Goal: Navigation & Orientation: Understand site structure

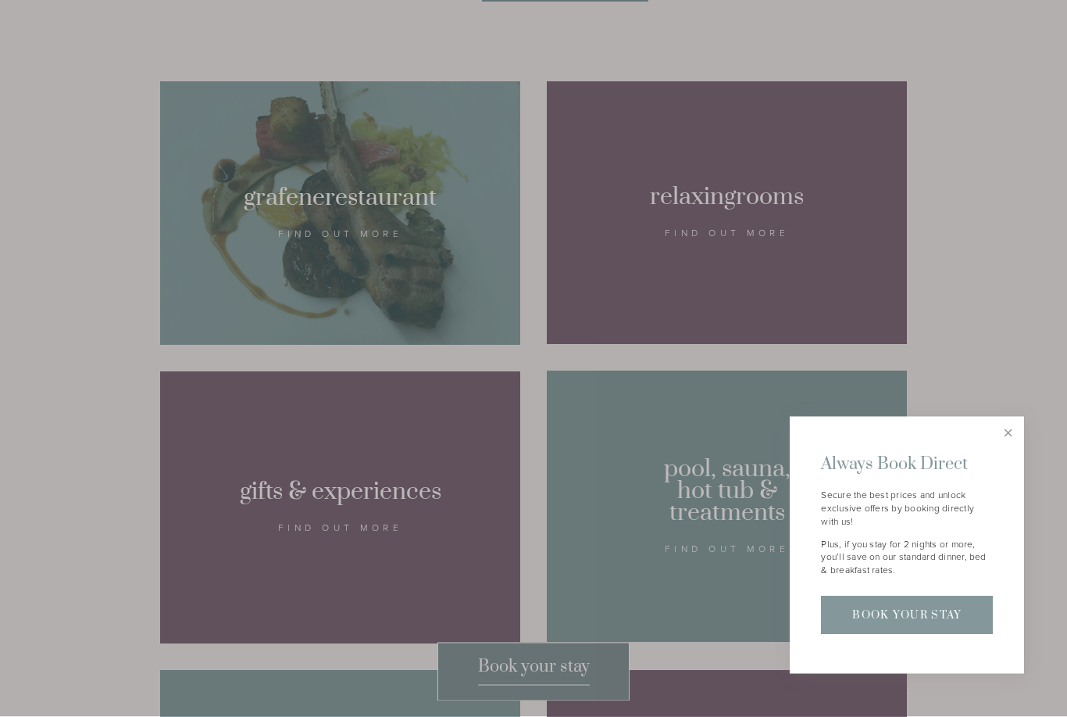
scroll to position [1018, 0]
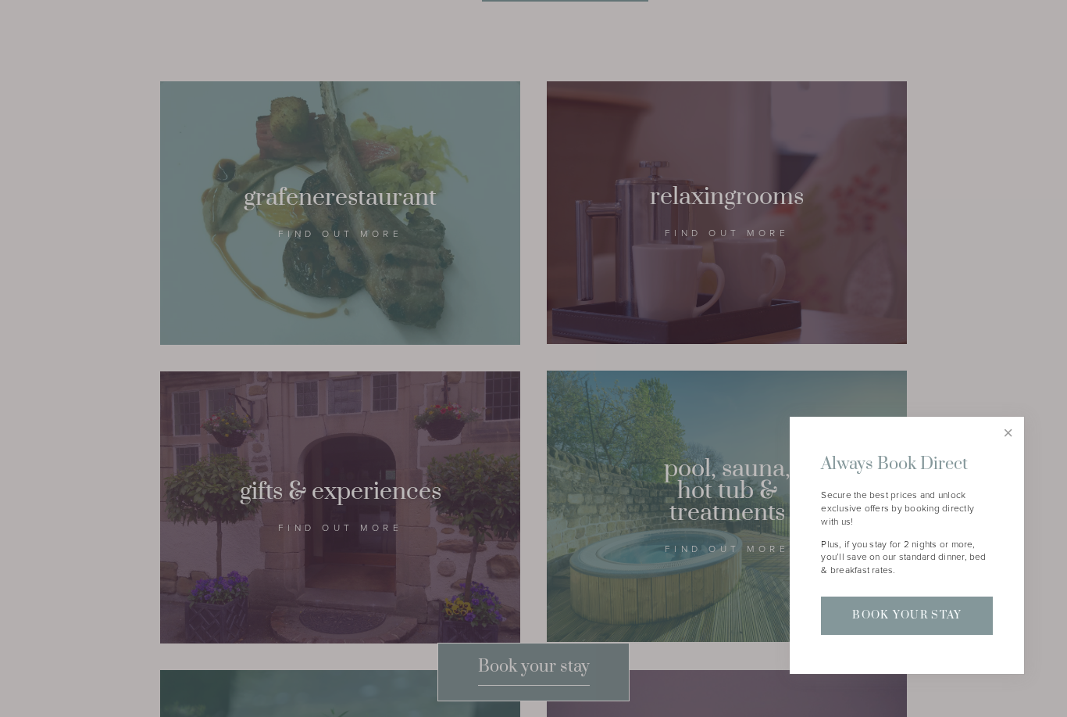
click at [1004, 446] on link "Close" at bounding box center [1008, 432] width 27 height 27
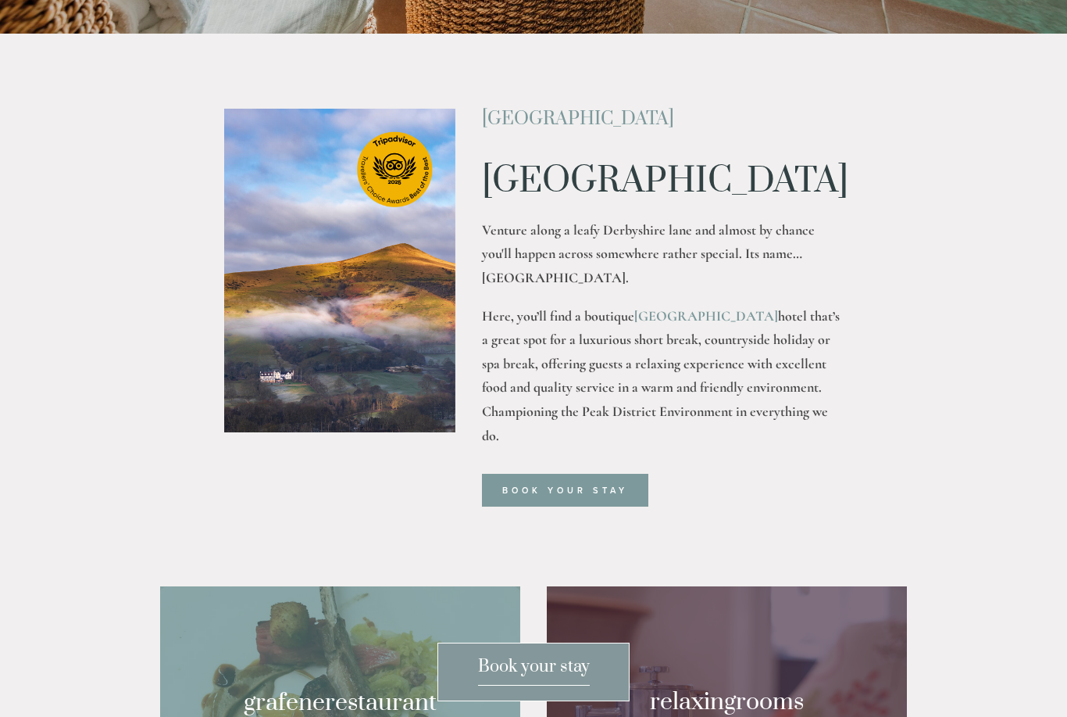
scroll to position [0, 0]
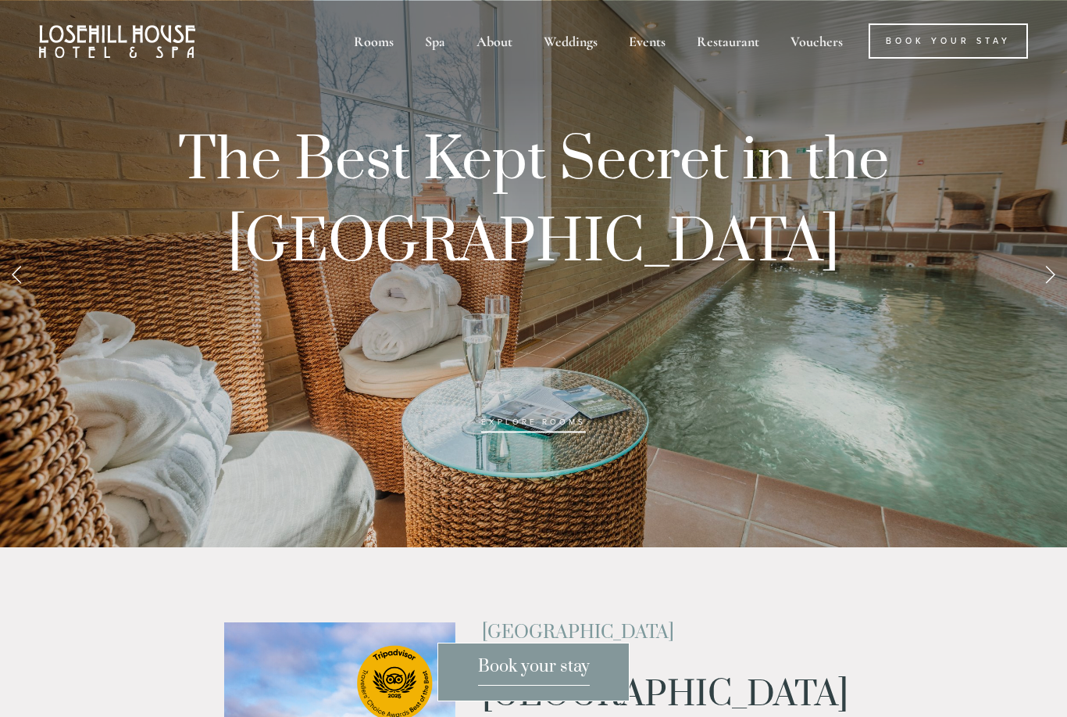
click at [434, 40] on div "Spa" at bounding box center [435, 40] width 48 height 35
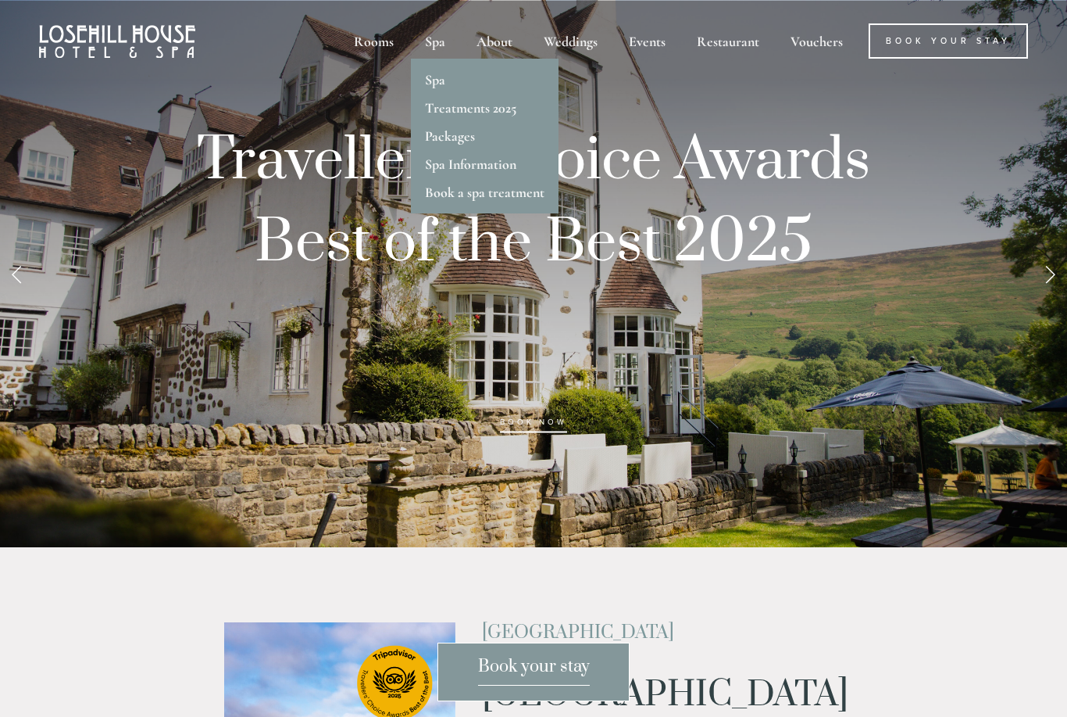
click at [470, 84] on div "Spa" at bounding box center [485, 73] width 120 height 28
click at [444, 82] on link "Spa" at bounding box center [435, 79] width 20 height 17
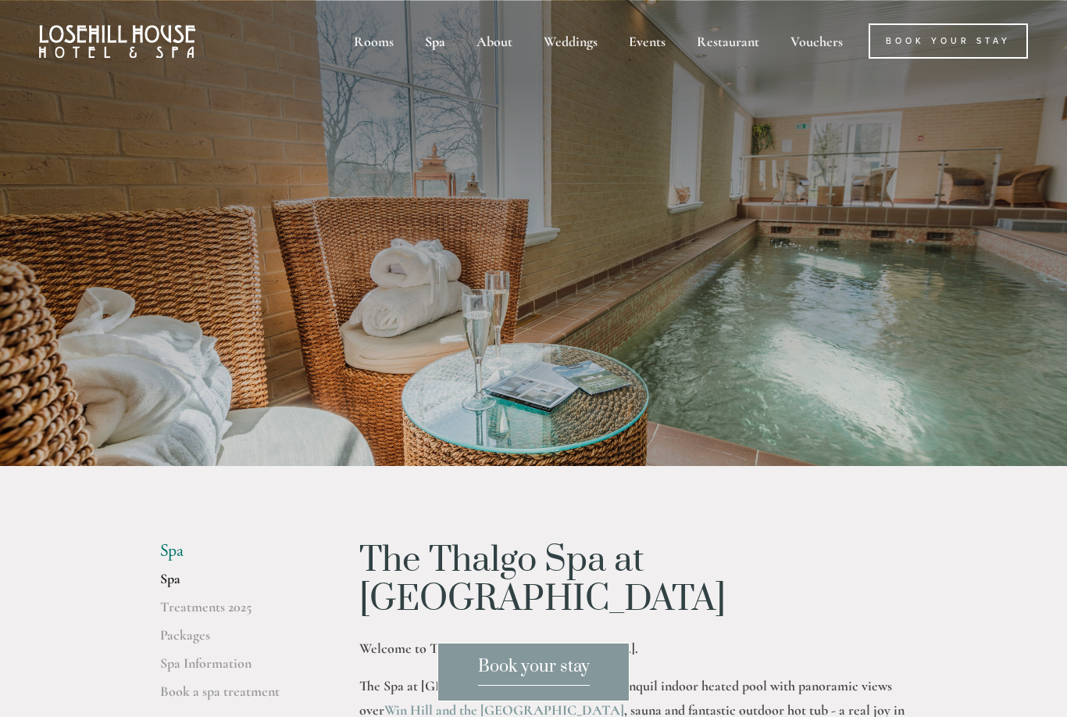
click at [722, 43] on div "Restaurant" at bounding box center [728, 40] width 91 height 35
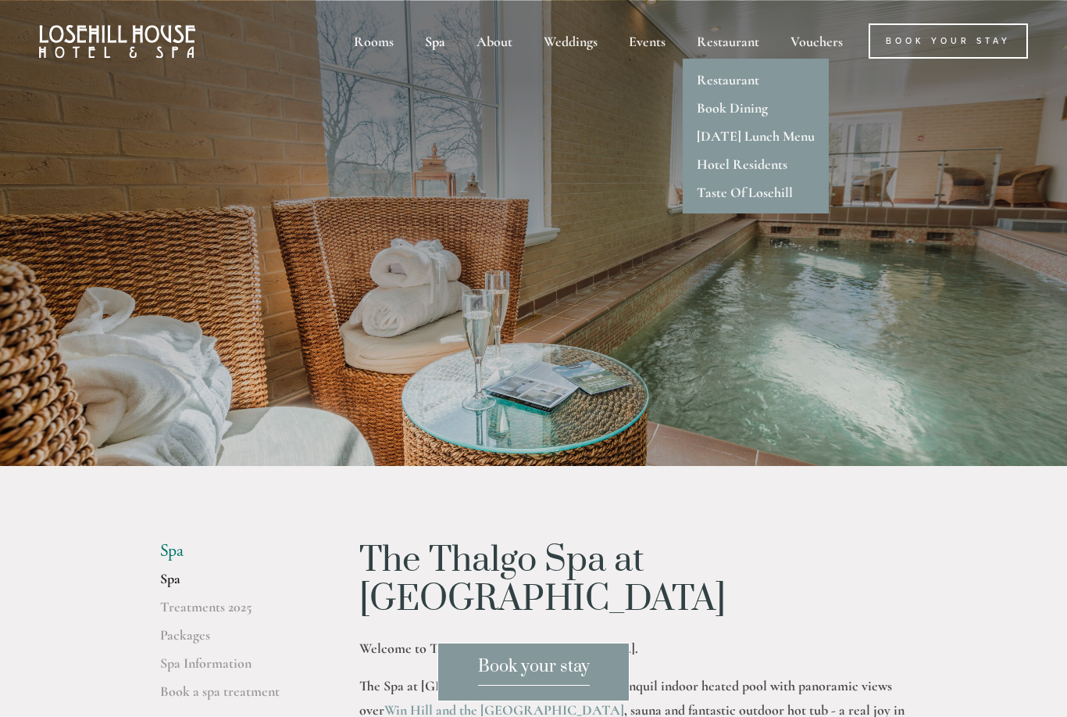
click at [748, 88] on link "Restaurant" at bounding box center [728, 79] width 63 height 17
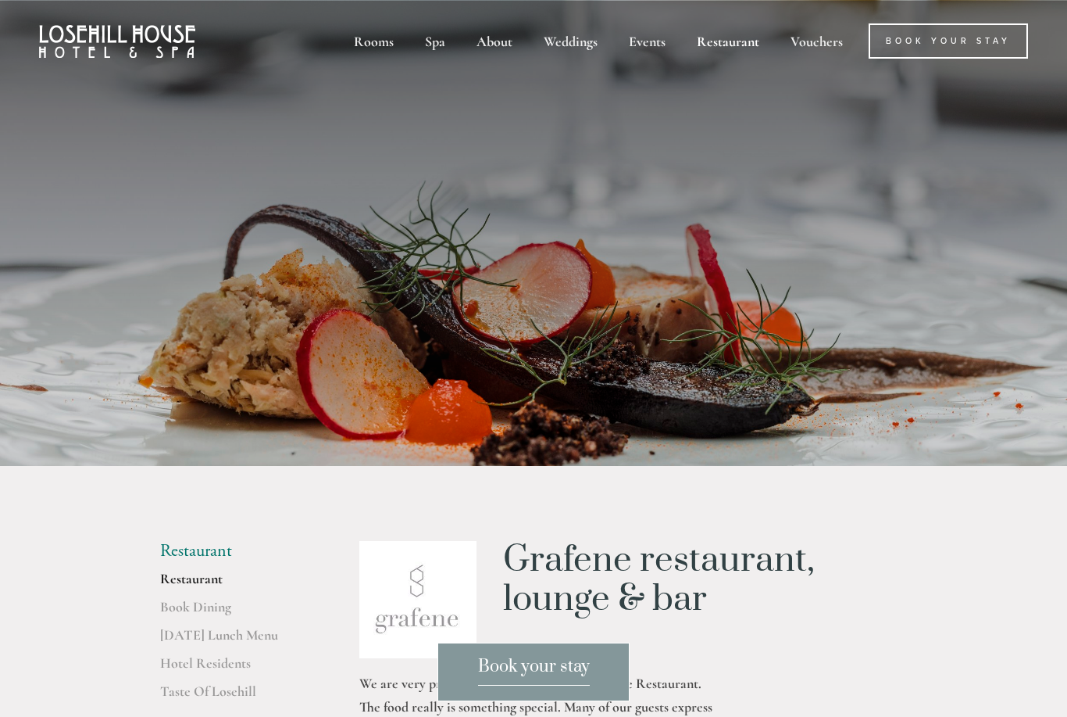
click at [496, 41] on div "About" at bounding box center [495, 40] width 64 height 35
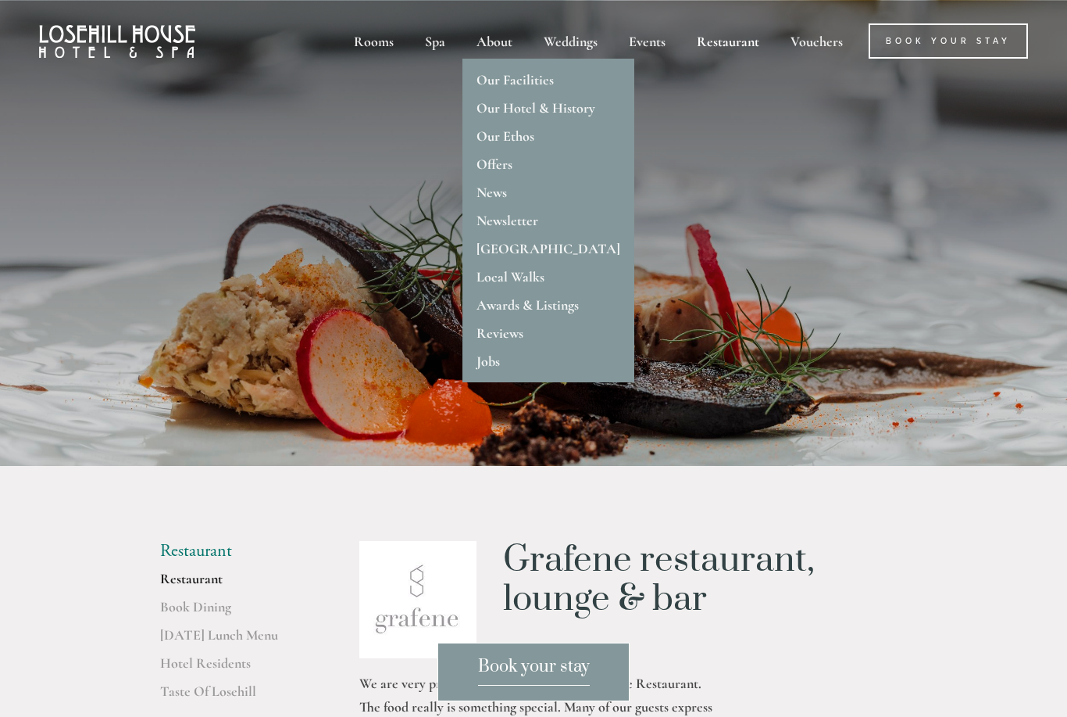
click at [535, 249] on link "[GEOGRAPHIC_DATA]" at bounding box center [549, 248] width 144 height 17
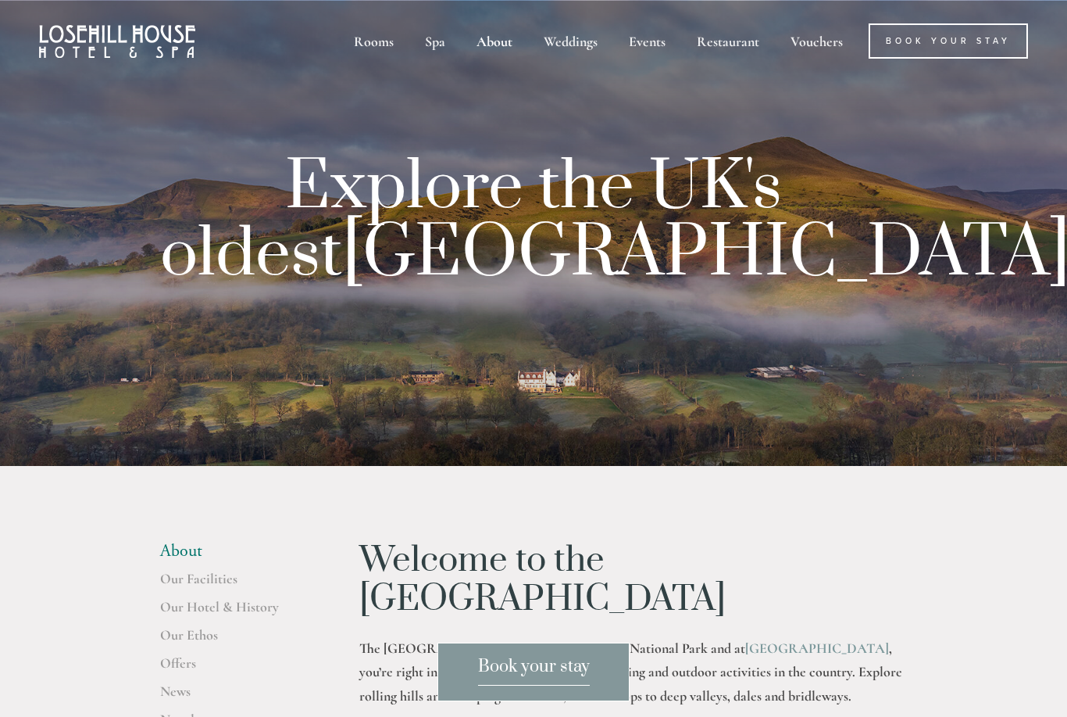
click at [495, 38] on div "About" at bounding box center [495, 40] width 64 height 35
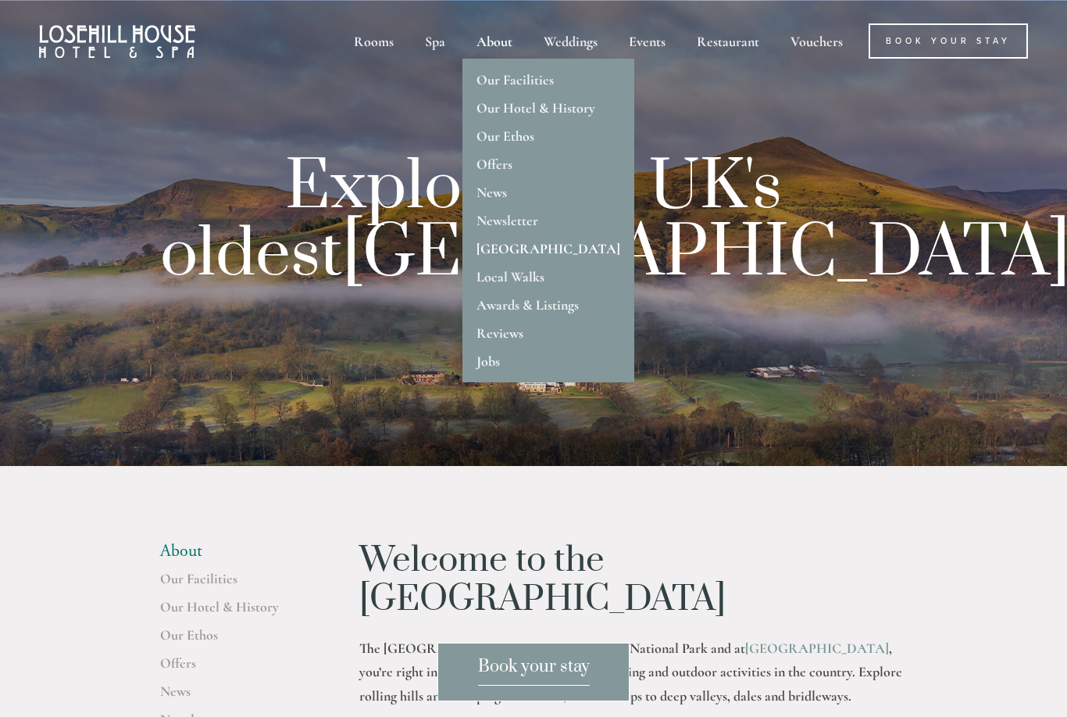
click at [517, 278] on link "Local Walks" at bounding box center [511, 276] width 68 height 17
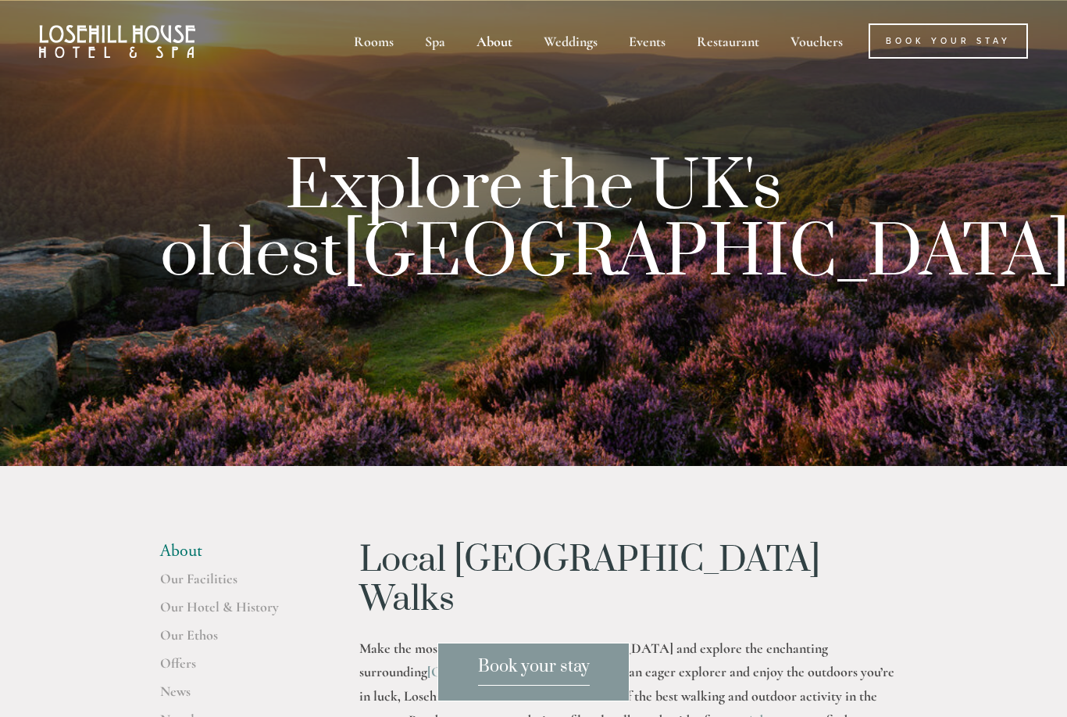
click at [380, 43] on div "Rooms" at bounding box center [374, 40] width 68 height 35
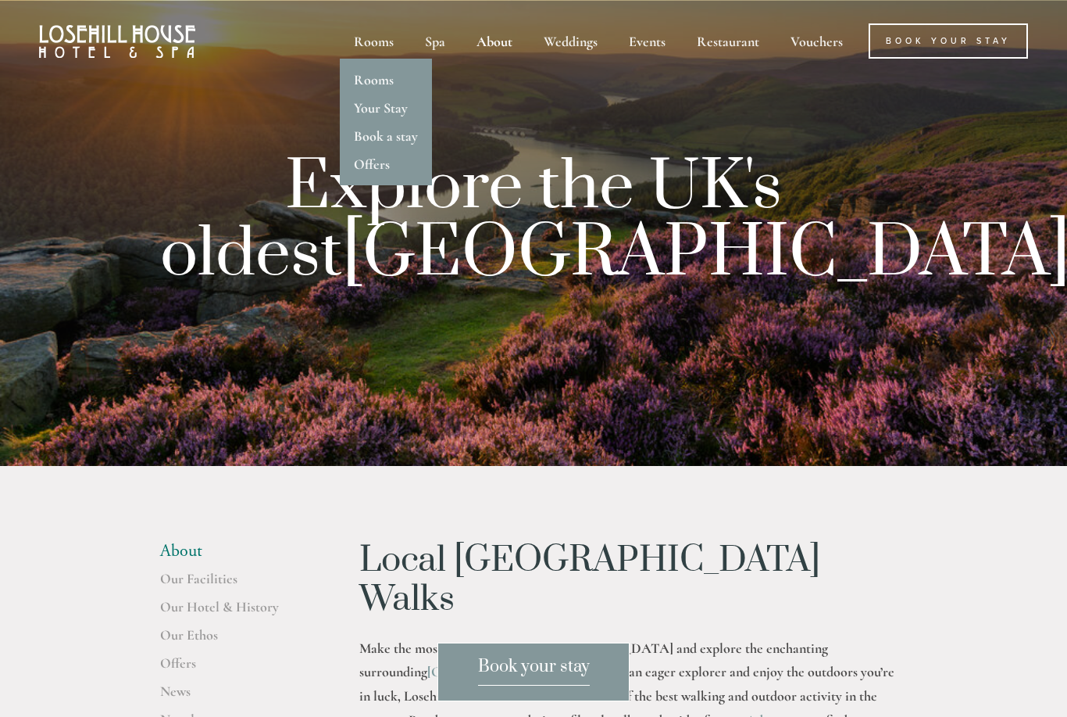
click at [442, 41] on div "Spa" at bounding box center [435, 40] width 48 height 35
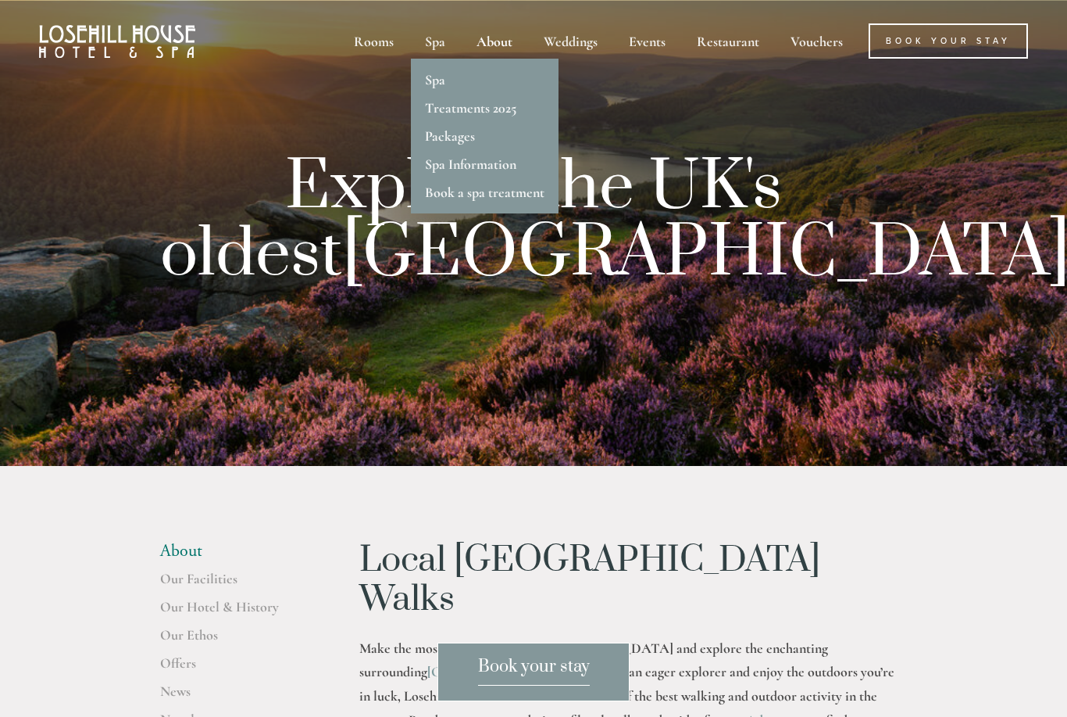
click at [492, 169] on link "Spa Information" at bounding box center [470, 164] width 91 height 17
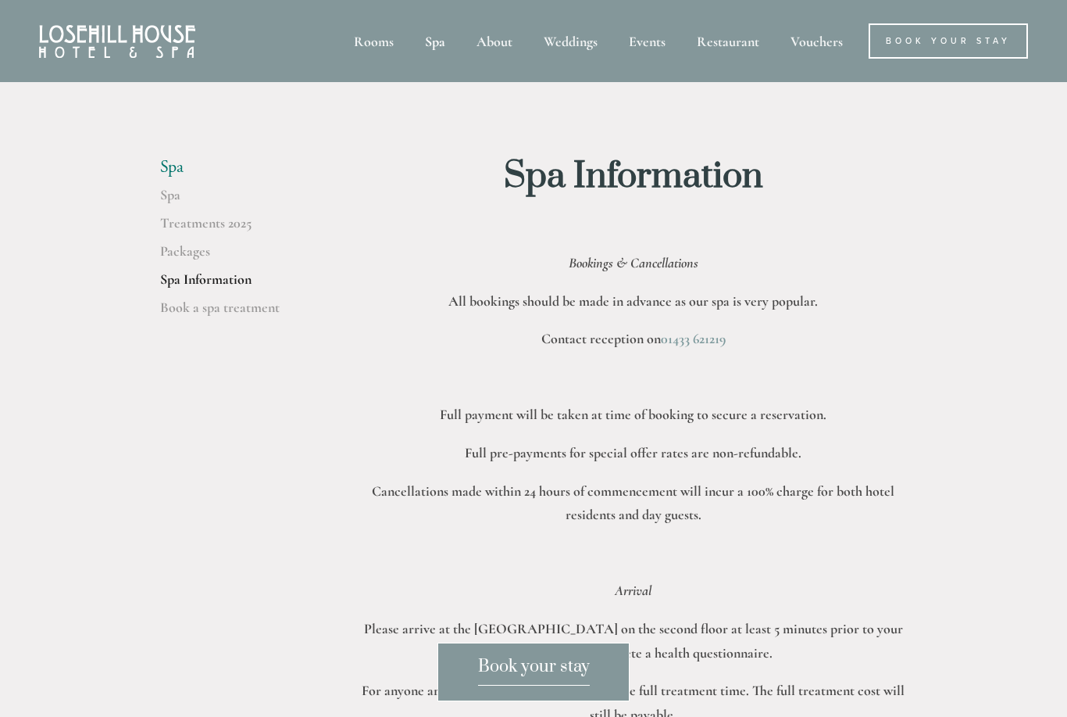
click at [488, 44] on div "About" at bounding box center [495, 40] width 64 height 35
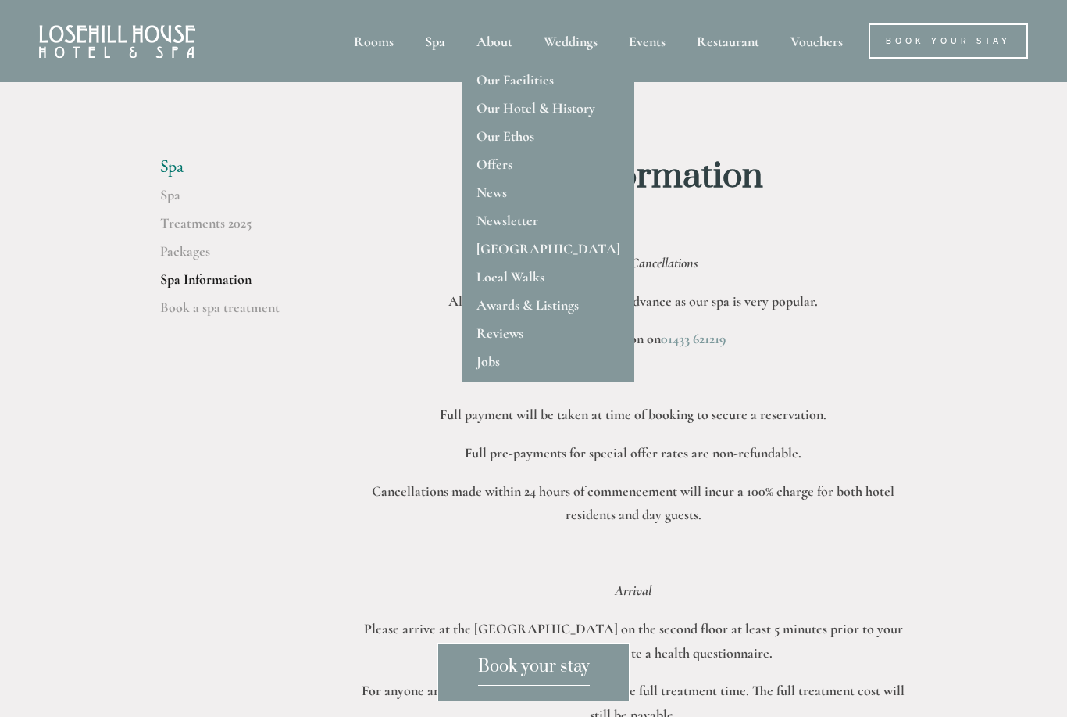
click at [533, 80] on link "Our Facilities" at bounding box center [515, 79] width 77 height 17
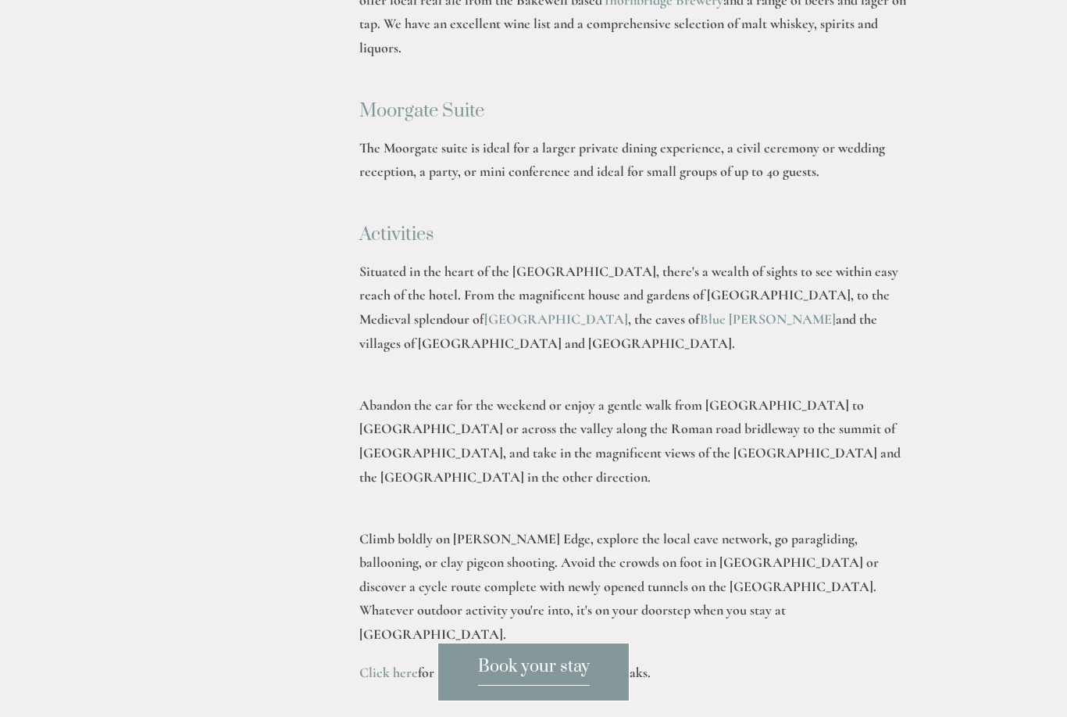
scroll to position [3298, 0]
